Goal: Find specific page/section: Find specific page/section

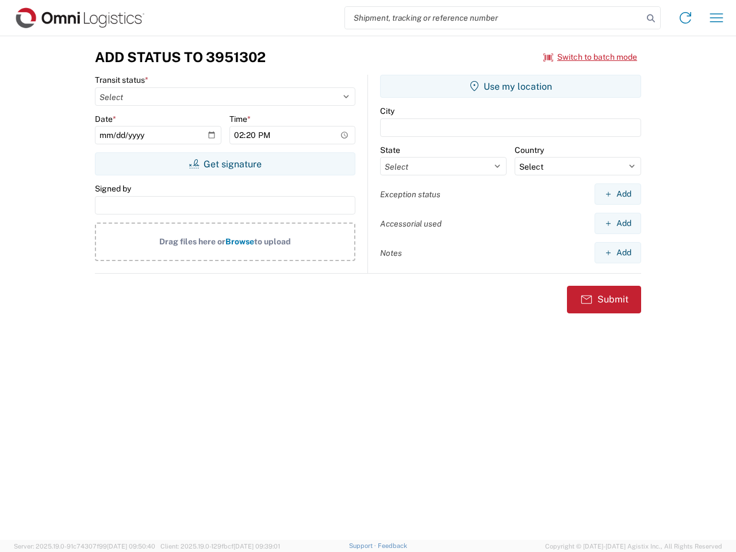
click at [494, 18] on input "search" at bounding box center [494, 18] width 298 height 22
click at [651, 18] on icon at bounding box center [651, 18] width 16 height 16
click at [686, 18] on icon at bounding box center [686, 18] width 18 height 18
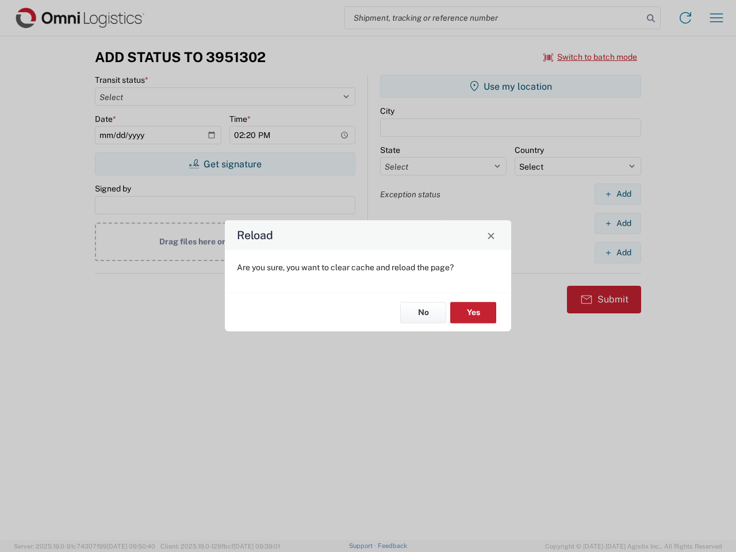
click at [717, 18] on div "Reload Are you sure, you want to clear cache and reload the page? No Yes" at bounding box center [368, 276] width 736 height 552
click at [591, 57] on div "Reload Are you sure, you want to clear cache and reload the page? No Yes" at bounding box center [368, 276] width 736 height 552
click at [225, 164] on div "Reload Are you sure, you want to clear cache and reload the page? No Yes" at bounding box center [368, 276] width 736 height 552
click at [511, 86] on div "Reload Are you sure, you want to clear cache and reload the page? No Yes" at bounding box center [368, 276] width 736 height 552
click at [618, 194] on div "Reload Are you sure, you want to clear cache and reload the page? No Yes" at bounding box center [368, 276] width 736 height 552
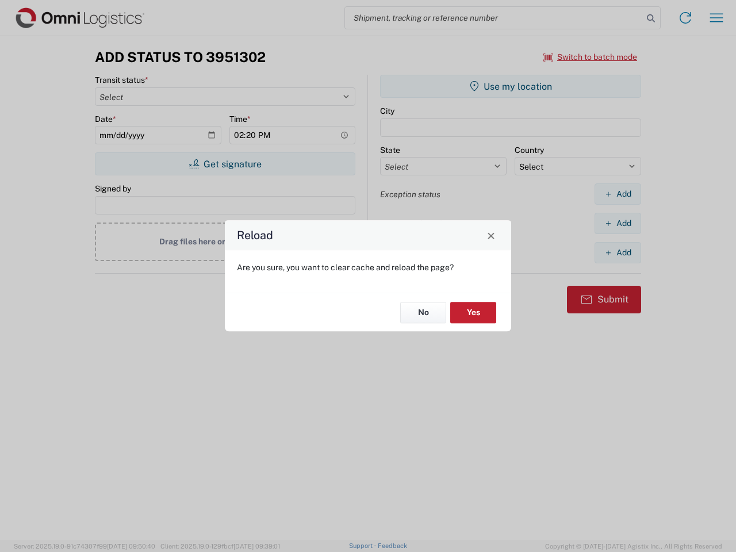
click at [618, 223] on div "Reload Are you sure, you want to clear cache and reload the page? No Yes" at bounding box center [368, 276] width 736 height 552
click at [618, 253] on div "Reload Are you sure, you want to clear cache and reload the page? No Yes" at bounding box center [368, 276] width 736 height 552
